Goal: Find specific page/section: Find specific page/section

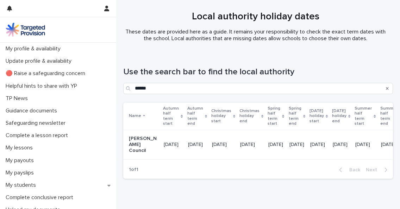
click at [386, 89] on icon "Search" at bounding box center [387, 88] width 3 height 3
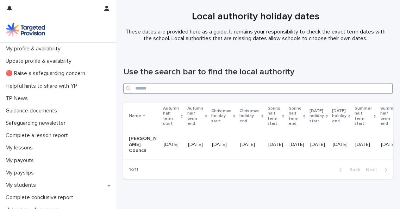
click at [158, 88] on input "Search" at bounding box center [258, 88] width 270 height 11
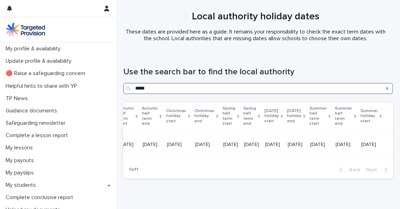
scroll to position [0, 111]
type input "*****"
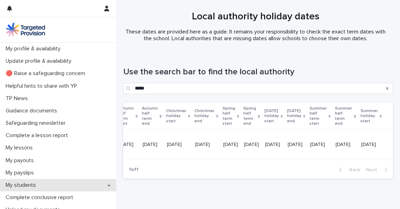
click at [32, 184] on p "My students" at bounding box center [22, 185] width 39 height 7
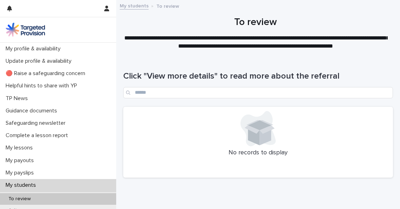
drag, startPoint x: 116, startPoint y: 102, endPoint x: 116, endPoint y: 133, distance: 31.0
click at [116, 133] on div "My profile & availability Update profile & availability 🔴 Raise a safeguarding …" at bounding box center [58, 126] width 116 height 166
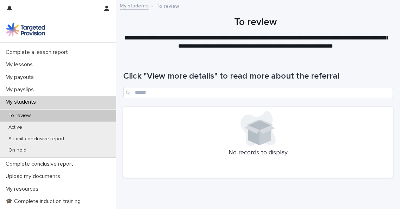
scroll to position [84, 0]
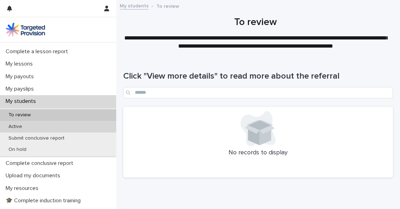
click at [24, 125] on p "Active" at bounding box center [15, 127] width 25 height 6
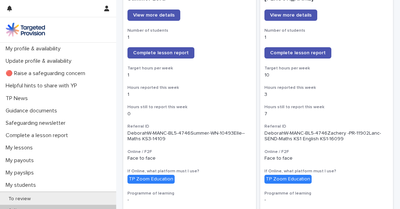
scroll to position [582, 0]
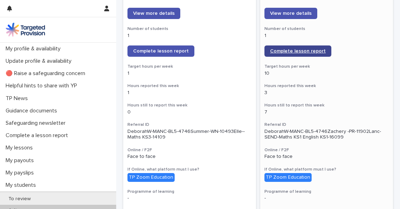
click at [282, 52] on span "Complete lesson report" at bounding box center [298, 51] width 56 height 5
